Goal: Communication & Community: Answer question/provide support

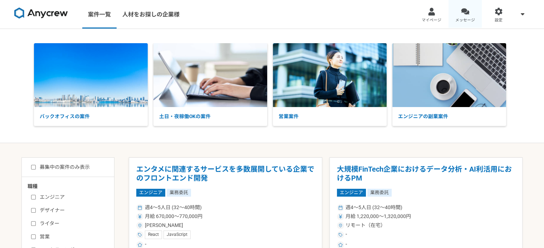
click at [461, 14] on div at bounding box center [465, 12] width 8 height 8
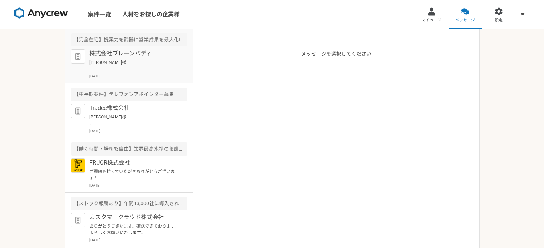
click at [140, 69] on p "[PERSON_NAME]様 お世話になっております。 株式会社ブレーンバディです。 [PERSON_NAME]様に何度かご連絡させていただきましたが、 返信…" at bounding box center [133, 65] width 88 height 13
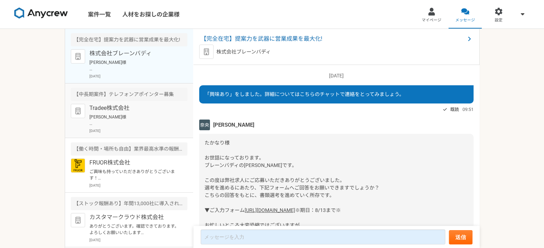
click at [150, 111] on p "Tradee株式会社" at bounding box center [133, 108] width 88 height 9
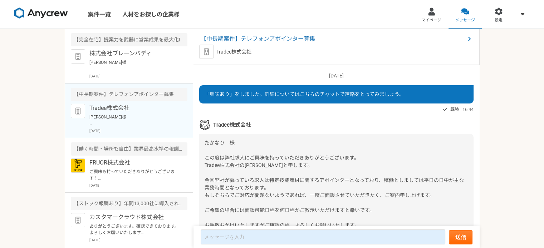
scroll to position [404, 0]
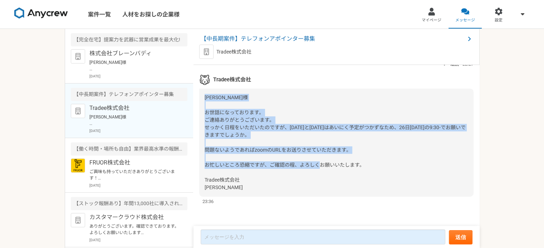
drag, startPoint x: 205, startPoint y: 95, endPoint x: 255, endPoint y: 180, distance: 98.3
click at [255, 180] on div "[PERSON_NAME]様 お世話になっております。 ご連絡ありがとうございます。 せっかく日程をいただいたのですが、[DATE]と[DATE]はあいにく予…" at bounding box center [336, 143] width 274 height 108
copy span "[PERSON_NAME]様 お世話になっております。 ご連絡ありがとうございます。 せっかく日程をいただいたのですが、[DATE]と[DATE]はあいにく予…"
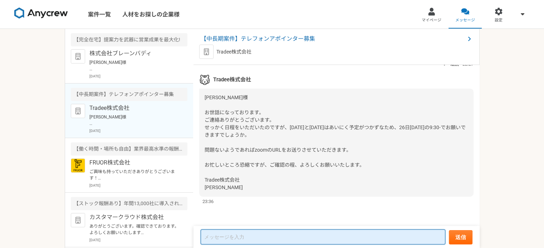
click at [323, 237] on textarea at bounding box center [322, 237] width 244 height 15
paste textarea "Tradee株式会社 [PERSON_NAME]様 お世話になっております。 [GEOGRAPHIC_DATA]でございます。 ご調整いただきありがとうござい…"
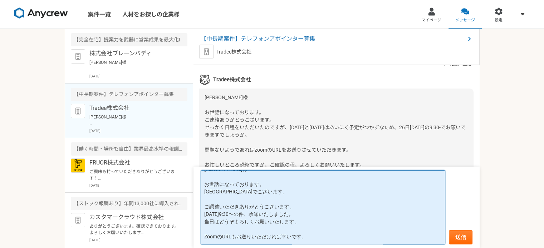
scroll to position [30, 0]
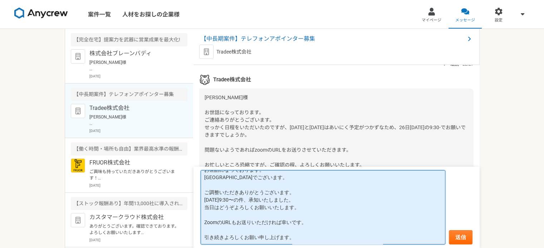
click at [286, 181] on textarea "Tradee株式会社 [PERSON_NAME]様 お世話になっております。 [GEOGRAPHIC_DATA]でございます。 ご調整いただきありがとうござい…" at bounding box center [322, 207] width 244 height 75
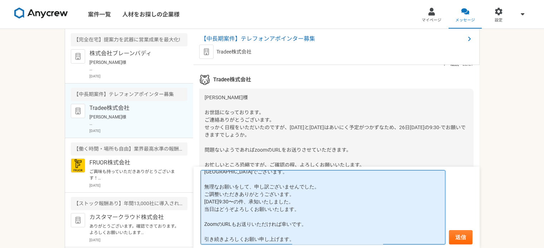
scroll to position [38, 0]
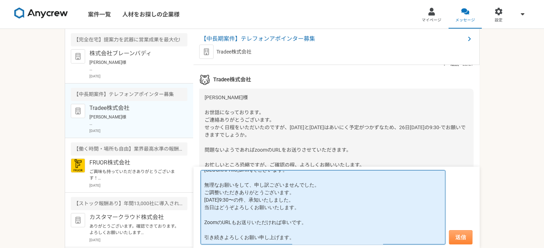
type textarea "Tradee株式会社 [PERSON_NAME]様 お世話になっております。 [GEOGRAPHIC_DATA]でございます。 無理なお願いをして、申し訳ござ…"
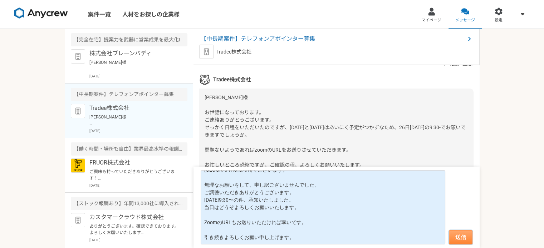
click at [456, 235] on button "送信" at bounding box center [460, 237] width 24 height 14
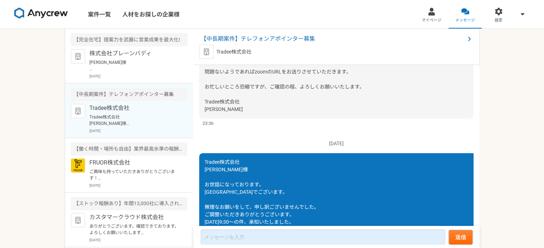
scroll to position [554, 0]
